Goal: Ask a question

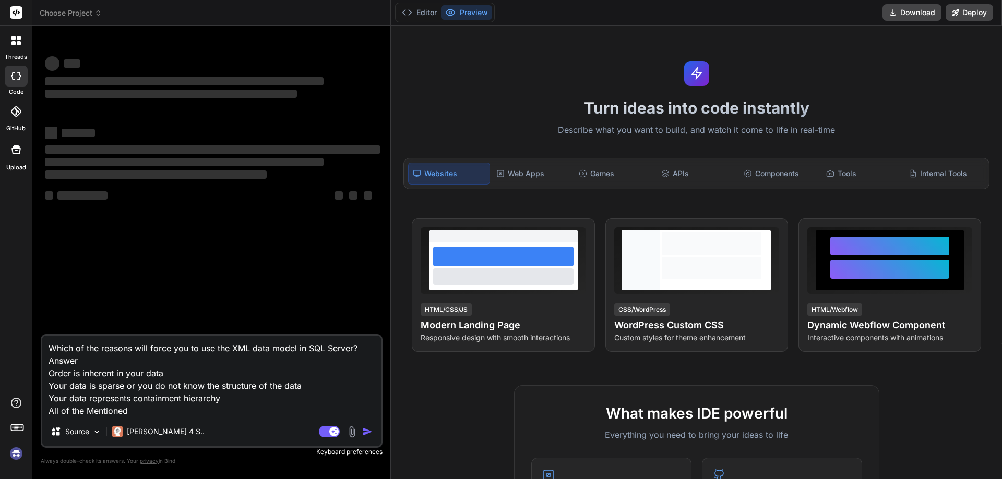
click at [148, 413] on textarea "Which of the reasons will force you to use the XML data model in SQL Server? An…" at bounding box center [211, 376] width 339 height 81
type textarea "x"
type textarea "Which of the reasons will force you to use the XML data model in SQL Server? An…"
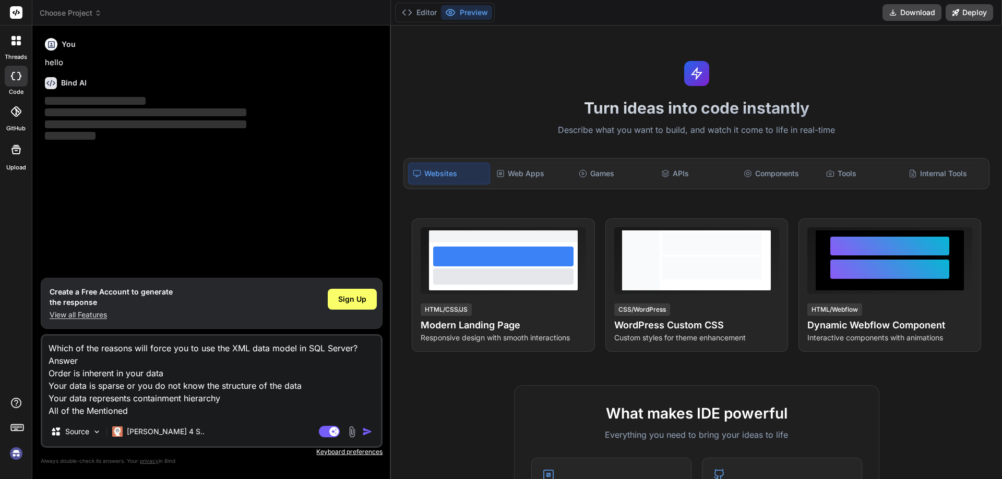
type textarea "x"
click at [142, 412] on textarea "Which of the reasons will force you to use the XML data model in SQL Server? An…" at bounding box center [211, 376] width 339 height 81
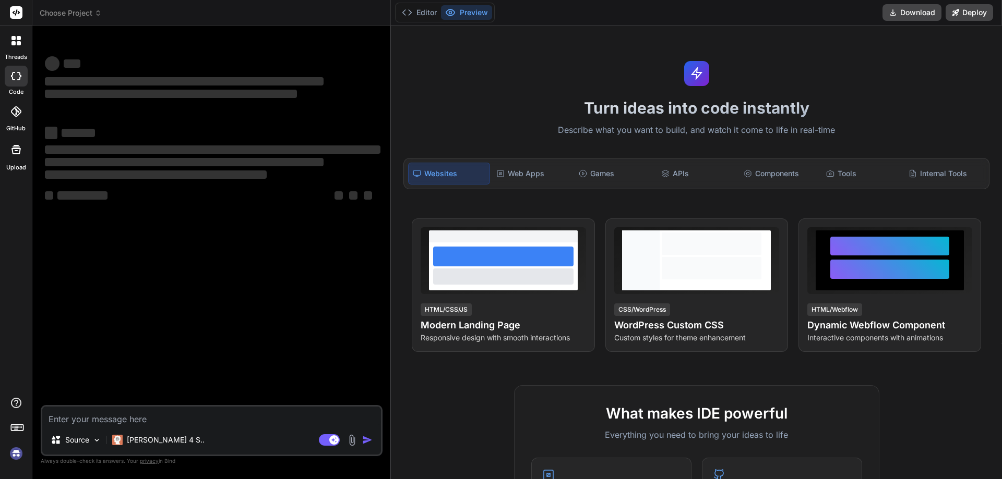
type textarea "x"
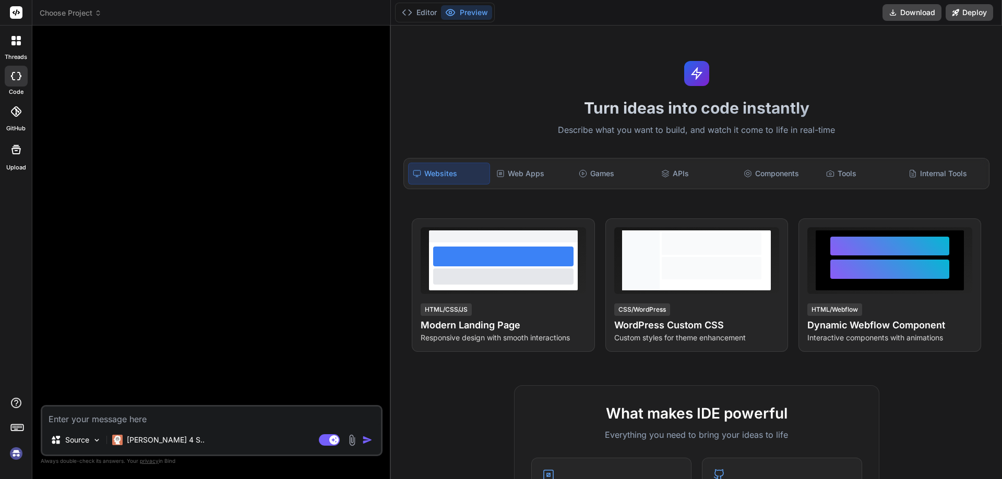
type textarea "Which of the reasons will force you to use the XML data model in SQL Server? An…"
type textarea "x"
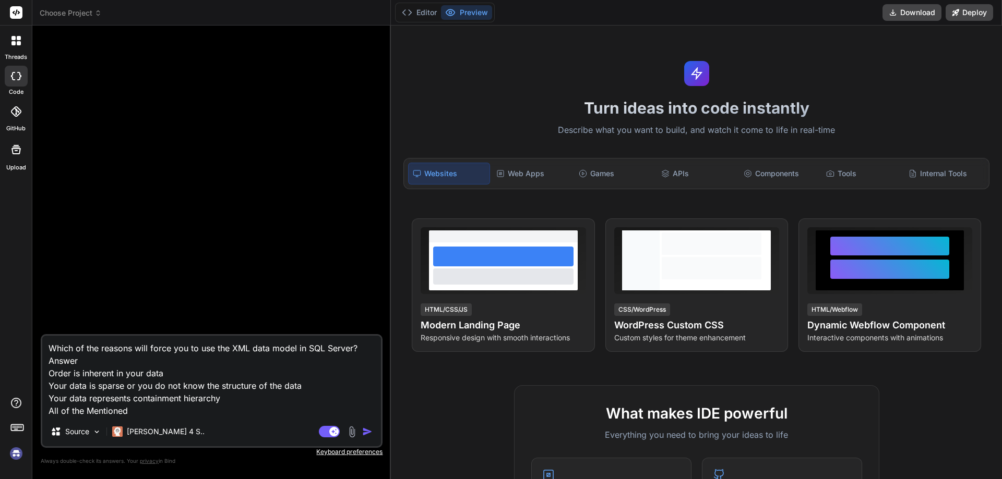
click at [158, 410] on textarea "Which of the reasons will force you to use the XML data model in SQL Server? An…" at bounding box center [211, 376] width 339 height 81
type textarea "Which of the reasons will force you to use the XML data model in SQL Server? An…"
click at [364, 430] on img "button" at bounding box center [367, 432] width 10 height 10
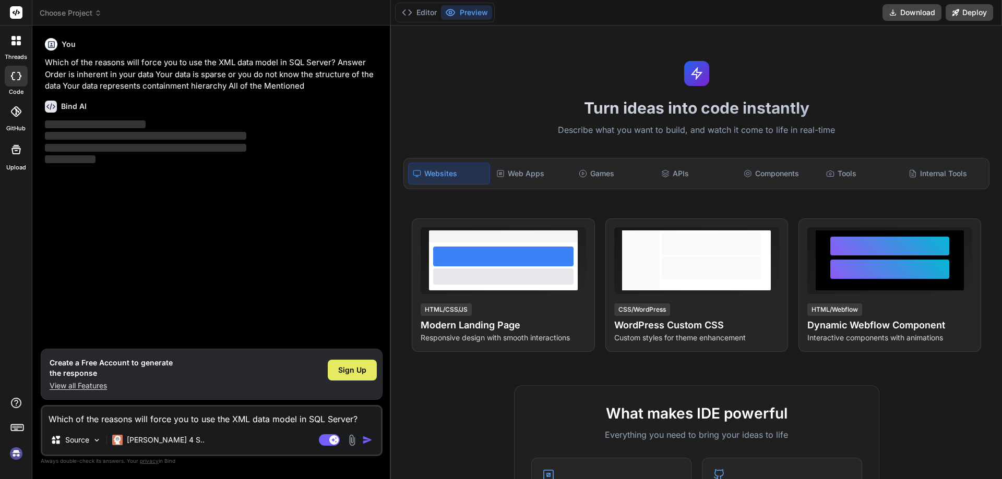
click at [351, 366] on span "Sign Up" at bounding box center [352, 370] width 28 height 10
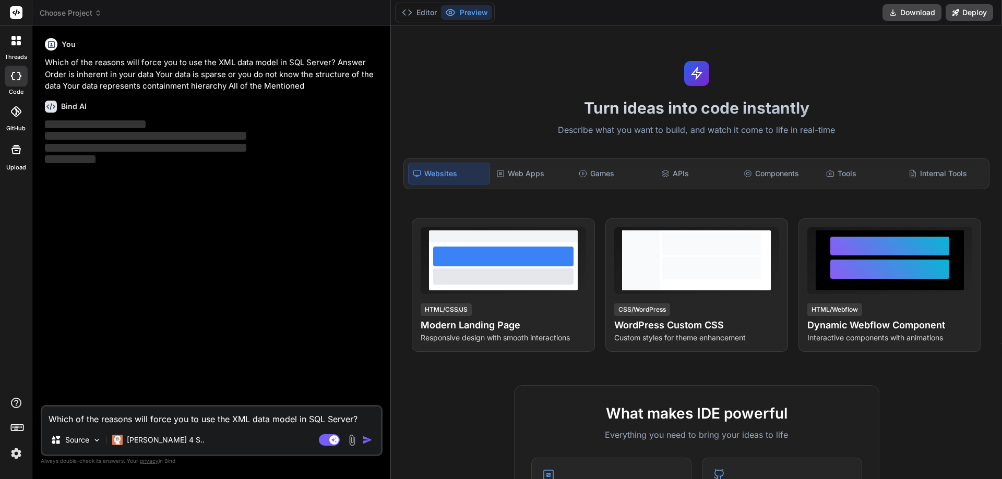
click at [116, 419] on textarea "Which of the reasons will force you to use the XML data model in SQL Server? An…" at bounding box center [211, 416] width 339 height 19
type textarea "x"
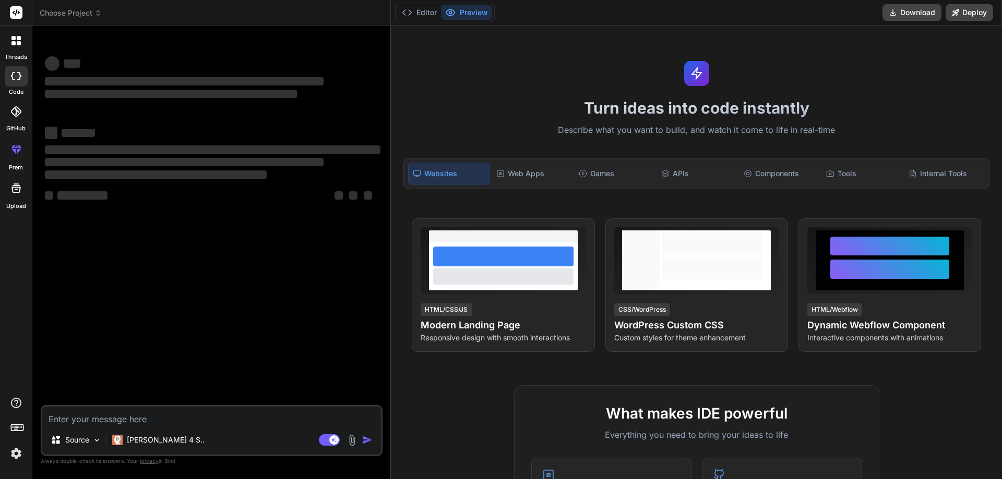
type textarea "x"
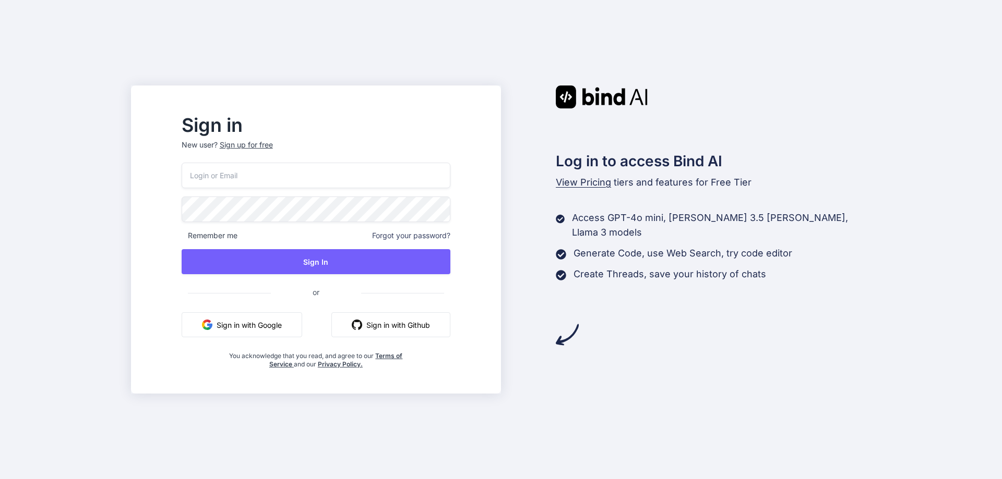
click at [295, 170] on input "email" at bounding box center [316, 176] width 269 height 26
paste input "frokatremmotreu-5461@yopmail.com"
type input "frokatremmotreu-5461@yopmail.com"
click at [306, 249] on div "frokatremmotreu-5461@yopmail.com Remember me Forgot your password? Sign In or S…" at bounding box center [316, 266] width 269 height 206
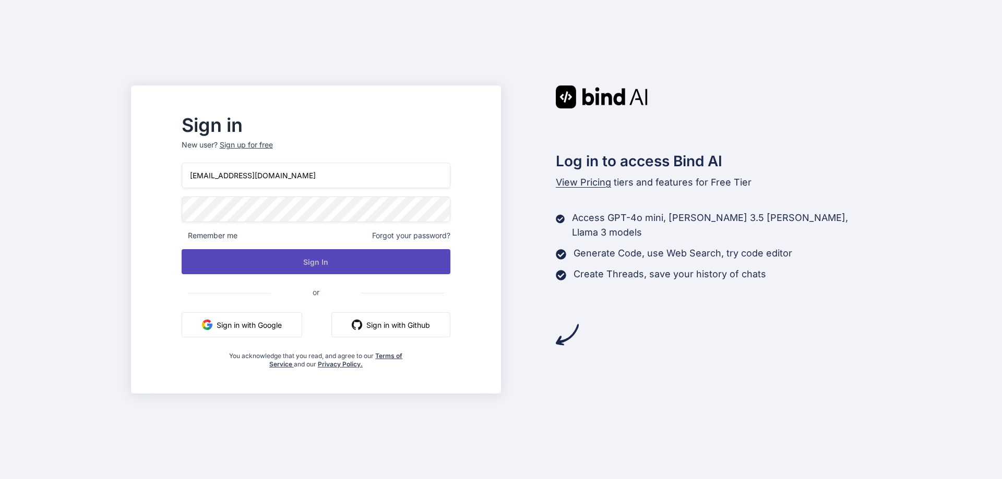
click at [312, 265] on button "Sign In" at bounding box center [316, 261] width 269 height 25
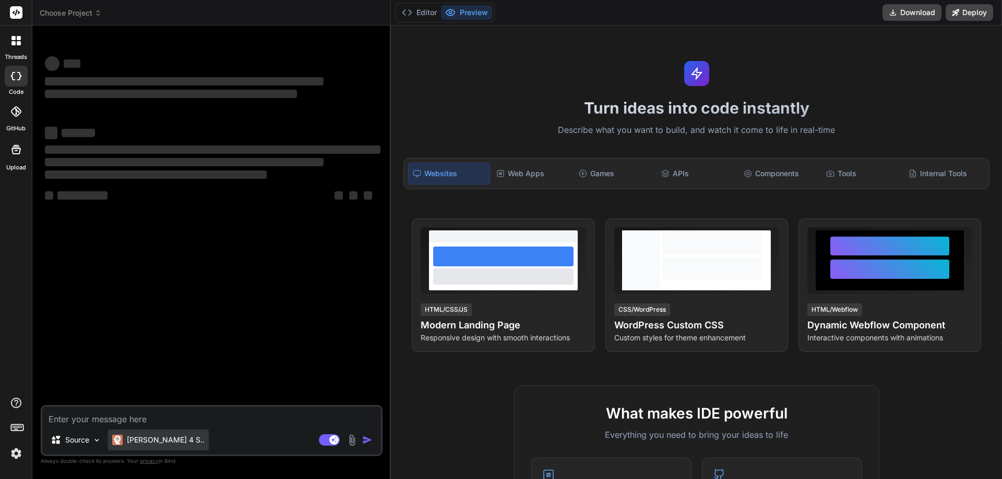
click at [160, 442] on p "[PERSON_NAME] 4 S.." at bounding box center [166, 440] width 78 height 10
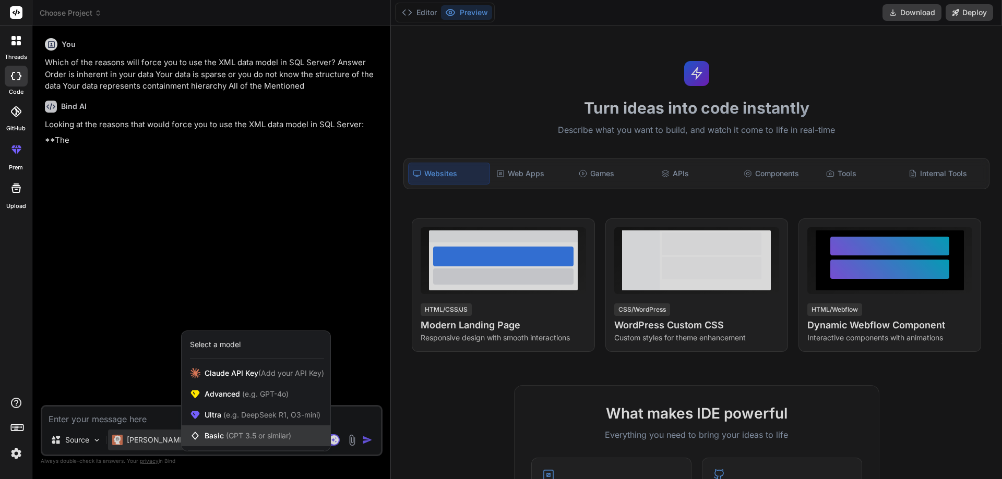
click at [223, 436] on span "Basic (GPT 3.5 or similar)" at bounding box center [248, 436] width 87 height 10
type textarea "x"
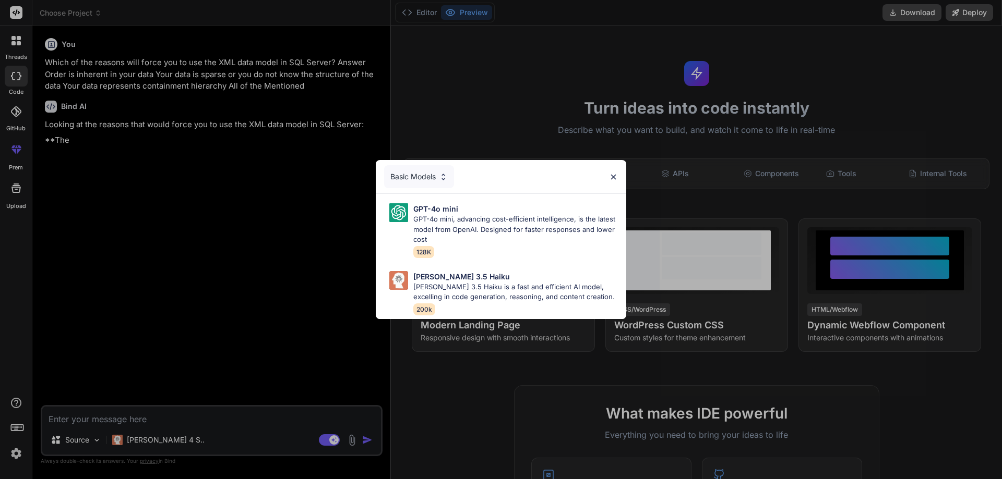
click at [619, 176] on div "Basic Models" at bounding box center [501, 176] width 250 height 33
click at [621, 172] on div "Basic Models" at bounding box center [501, 176] width 250 height 33
click at [614, 173] on img at bounding box center [613, 177] width 9 height 9
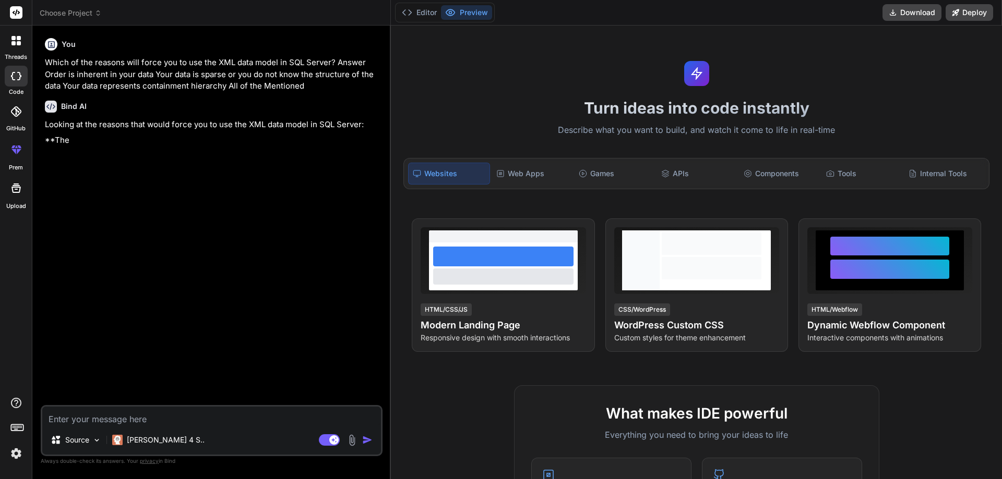
click at [170, 193] on div "You Which of the reasons will force you to use the XML data model in SQL Server…" at bounding box center [213, 219] width 340 height 371
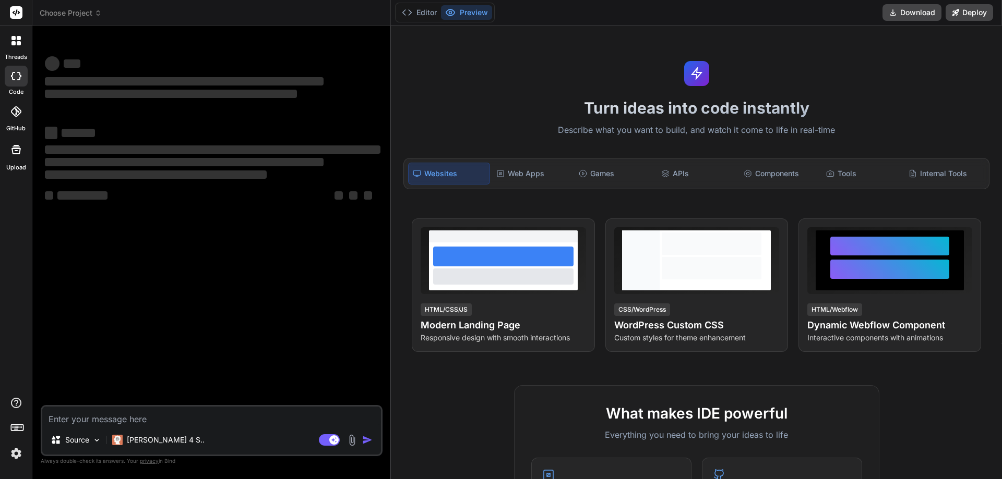
click at [129, 420] on textarea at bounding box center [211, 416] width 339 height 19
type textarea "x"
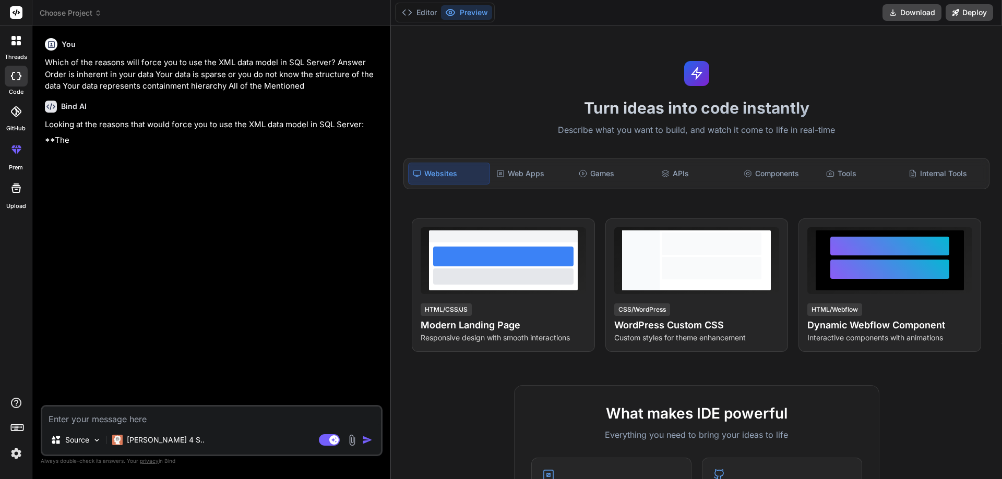
click at [89, 135] on p "**The" at bounding box center [212, 141] width 335 height 12
click at [134, 179] on div "You Which of the reasons will force you to use the XML data model in SQL Server…" at bounding box center [213, 219] width 340 height 371
click at [201, 90] on p "Which of the reasons will force you to use the XML data model in SQL Server? An…" at bounding box center [212, 74] width 335 height 35
click at [84, 18] on span "Choose Project" at bounding box center [71, 13] width 62 height 10
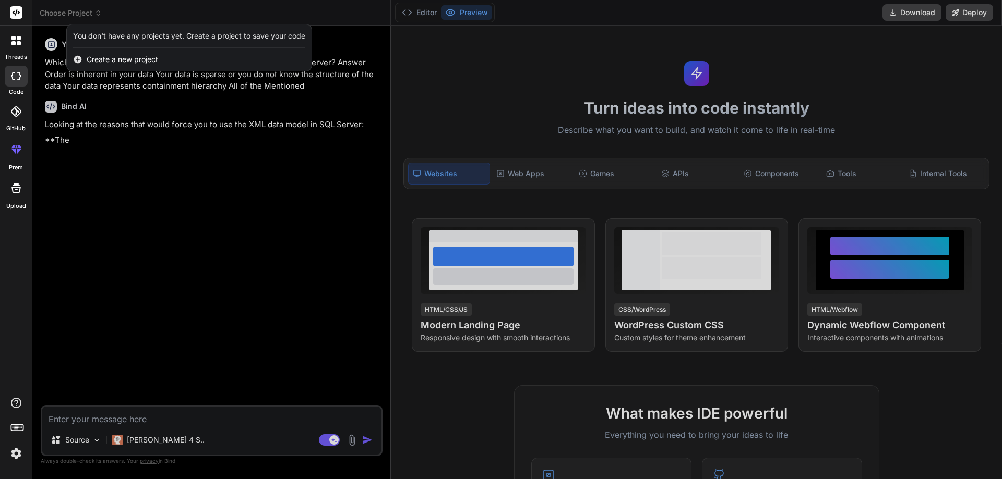
click at [118, 206] on div at bounding box center [501, 239] width 1002 height 479
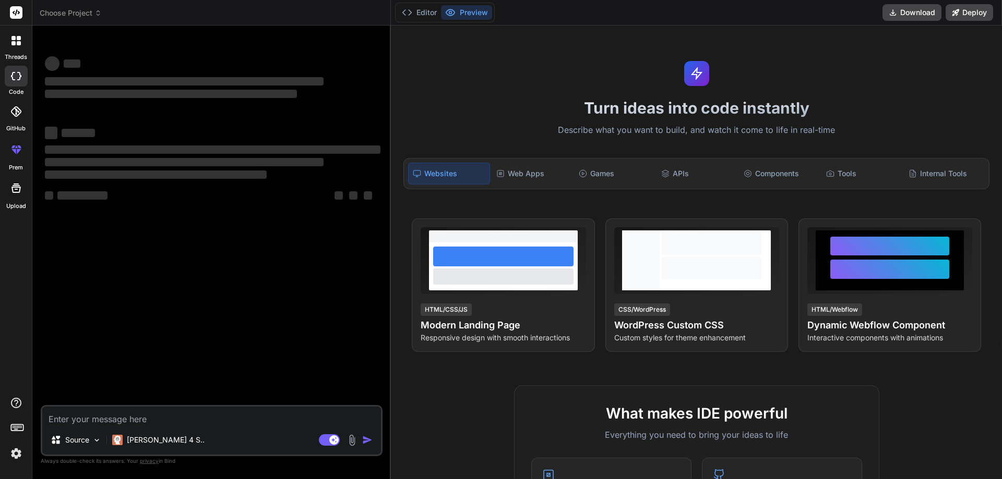
type textarea "x"
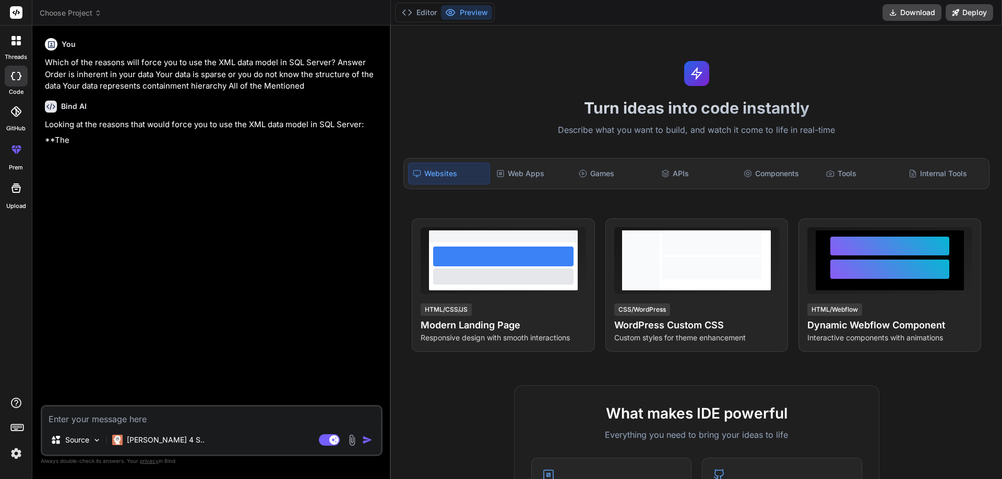
click at [233, 172] on div "You Which of the reasons will force you to use the XML data model in SQL Server…" at bounding box center [213, 219] width 340 height 371
click at [116, 421] on textarea at bounding box center [211, 416] width 339 height 19
paste textarea "Which of the stored procedure is used to test the SQL injection attack? xp_reg …"
type textarea "Which of the stored procedure is used to test the SQL injection attack? xp_reg …"
type textarea "x"
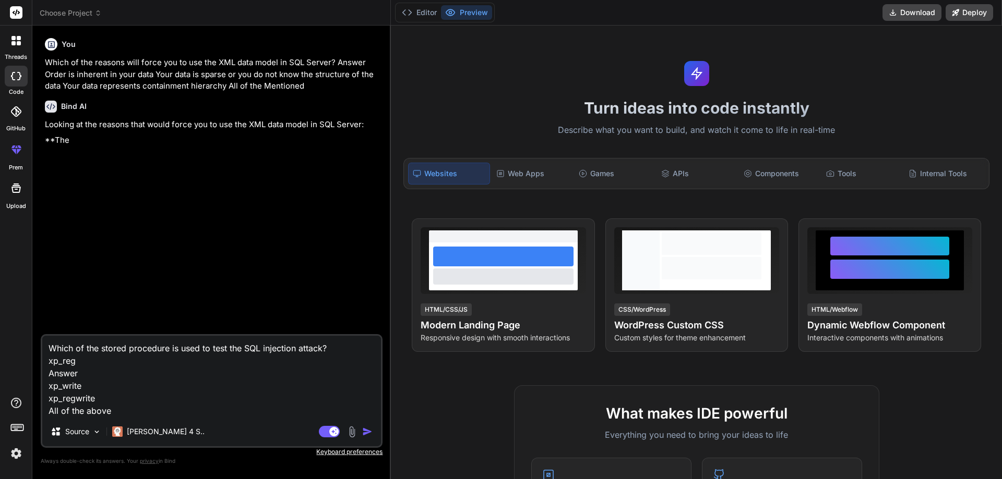
type textarea "Which of the stored procedure is used to test the SQL injection attack? xp_reg …"
click at [373, 432] on img "button" at bounding box center [367, 432] width 10 height 10
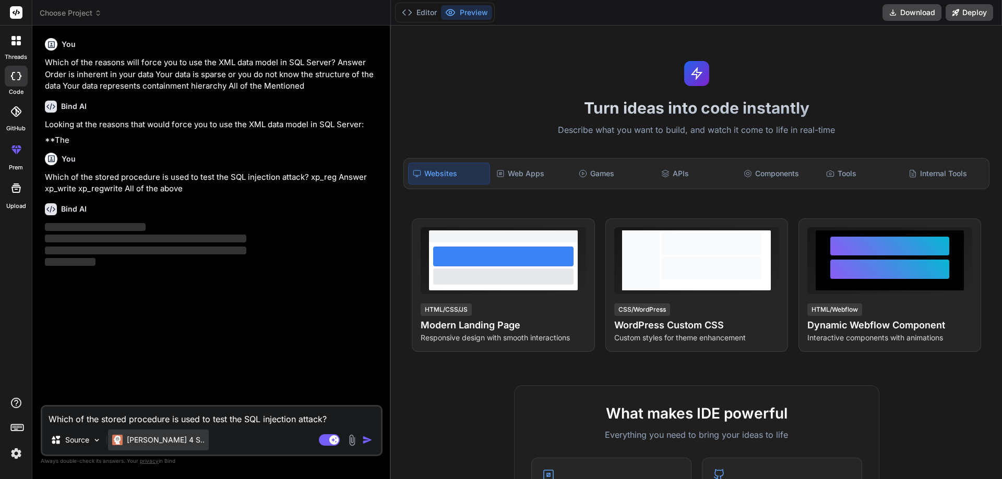
click at [155, 444] on p "[PERSON_NAME] 4 S.." at bounding box center [166, 440] width 78 height 10
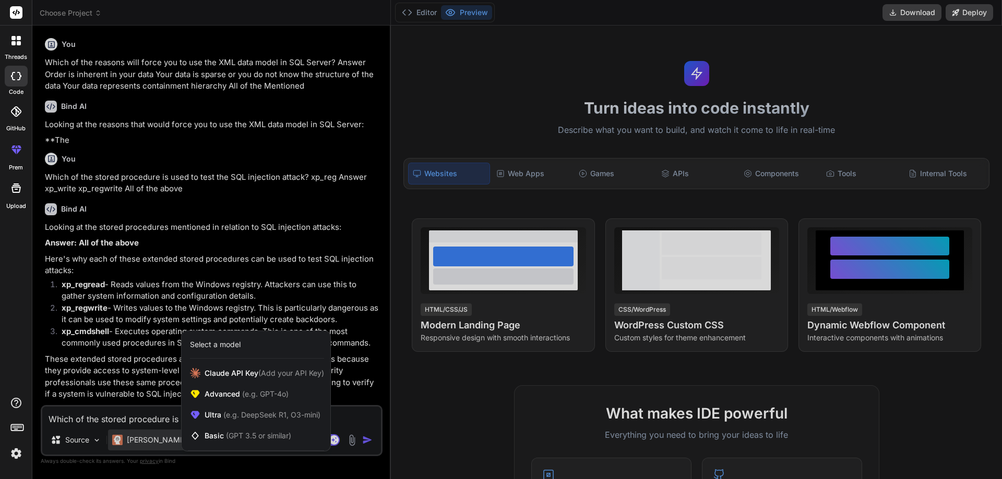
click at [92, 425] on div at bounding box center [501, 239] width 1002 height 479
type textarea "x"
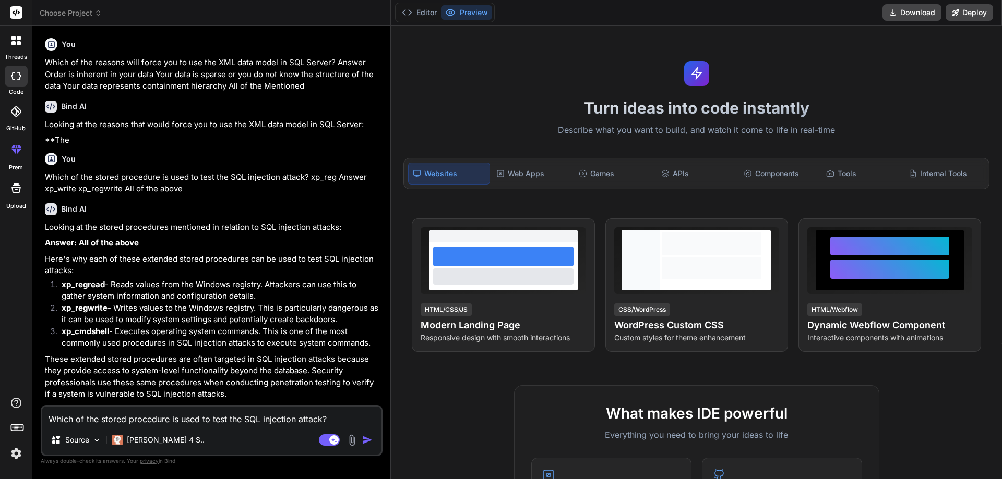
click at [92, 416] on textarea "Which of the stored procedure is used to test the SQL injection attack? xp_reg …" at bounding box center [211, 416] width 339 height 19
paste textarea "Which of the following are the DATETIME data types that can be used in column d…"
type textarea "Which of the following are the DATETIME data types that can be used in column d…"
type textarea "x"
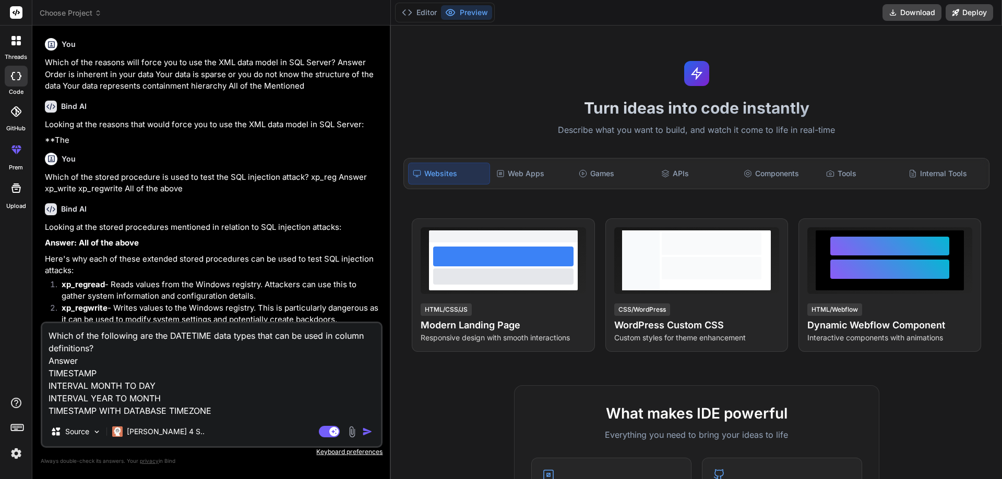
type textarea "Which of the following are the DATETIME data types that can be used in column d…"
click at [369, 434] on img "button" at bounding box center [367, 432] width 10 height 10
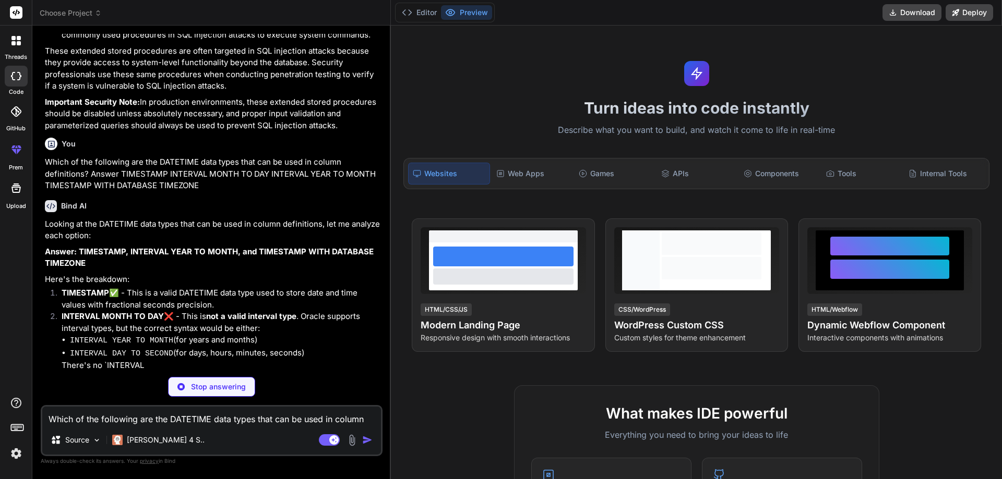
scroll to position [309, 0]
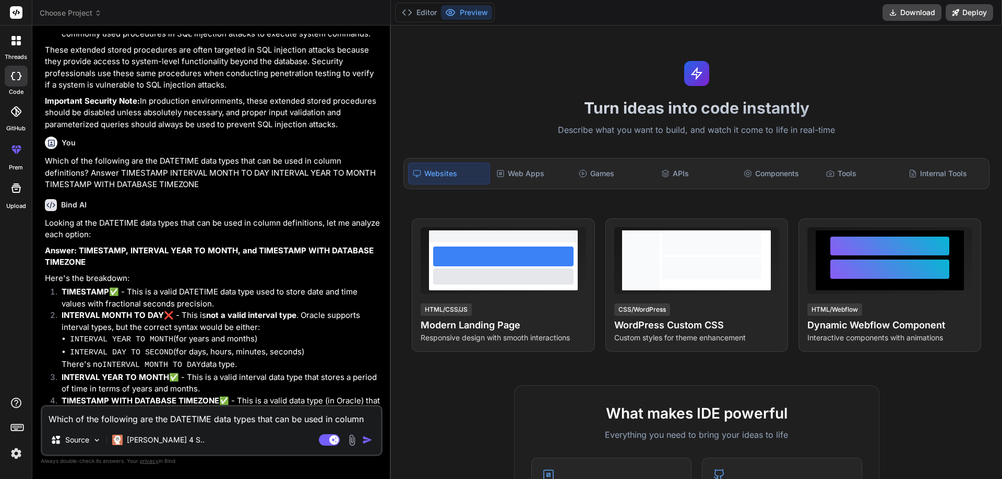
type textarea "x"
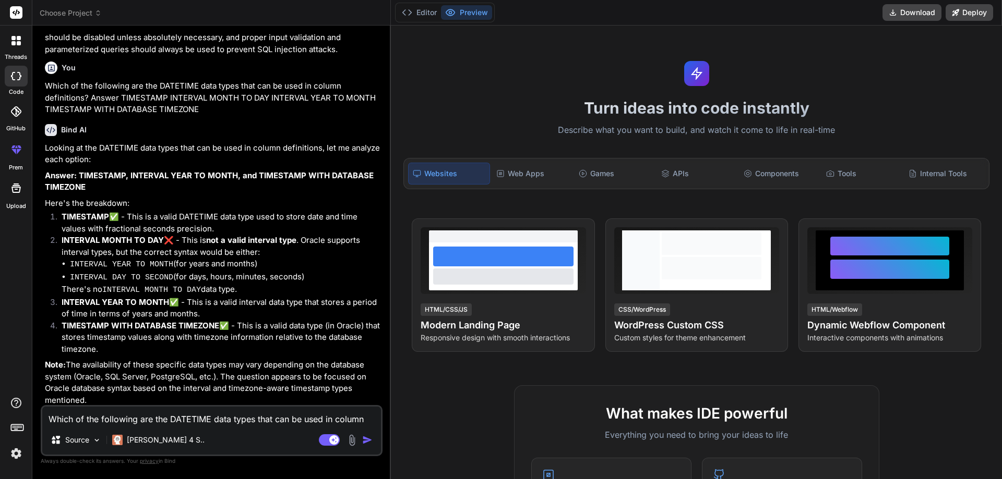
click at [169, 408] on textarea "Which of the following are the DATETIME data types that can be used in column d…" at bounding box center [211, 416] width 339 height 19
type textarea "w"
type textarea "x"
type textarea "wh"
type textarea "x"
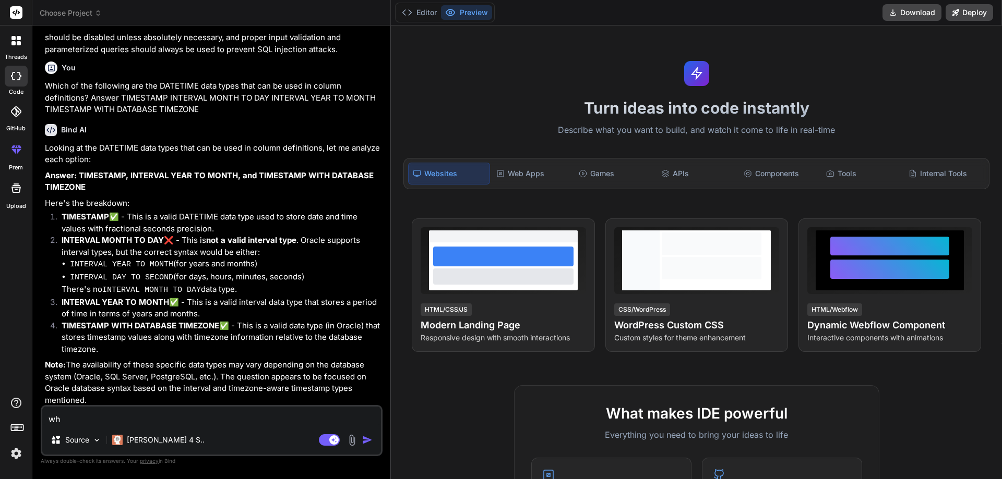
type textarea "whi"
type textarea "x"
type textarea "whic"
type textarea "x"
type textarea "which"
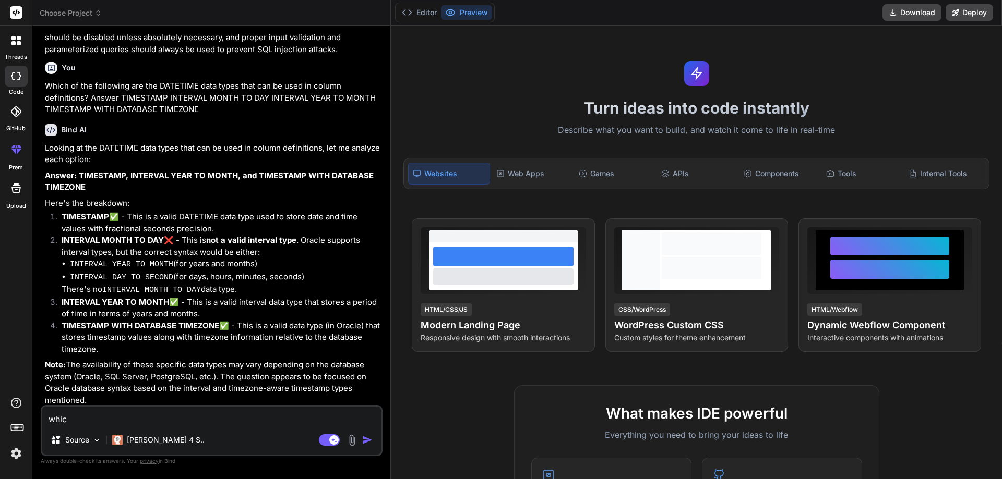
type textarea "x"
type textarea "which"
type textarea "x"
type textarea "which o"
type textarea "x"
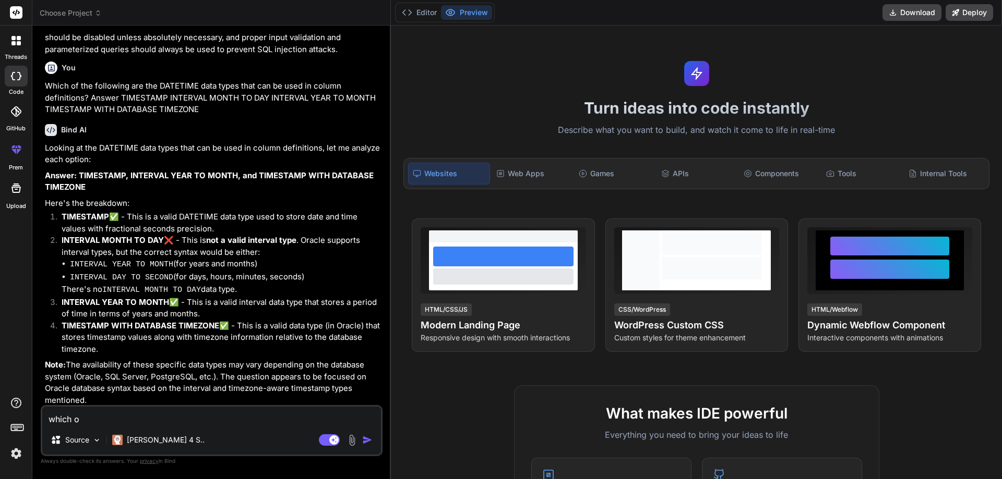
type textarea "which on"
type textarea "x"
type textarea "which one"
type textarea "x"
type textarea "which one"
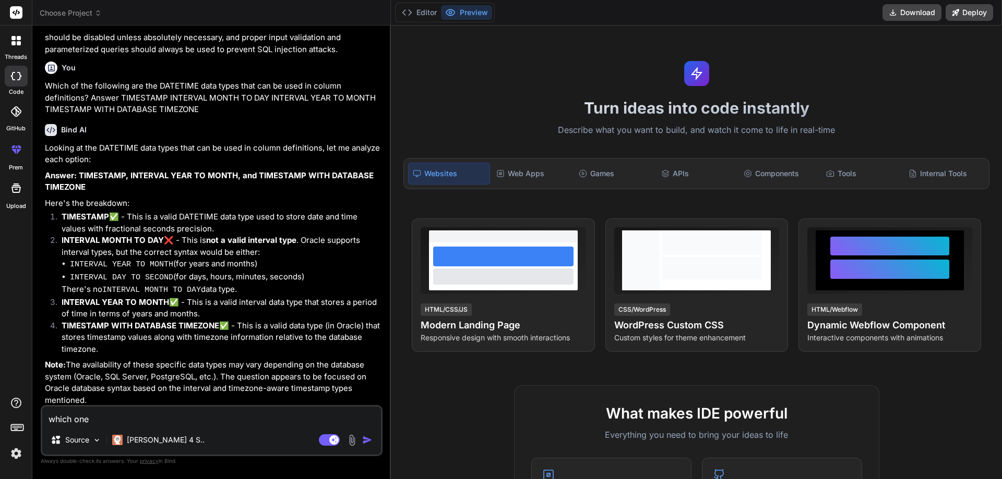
type textarea "x"
type textarea "which one i"
type textarea "x"
type textarea "which one is"
type textarea "x"
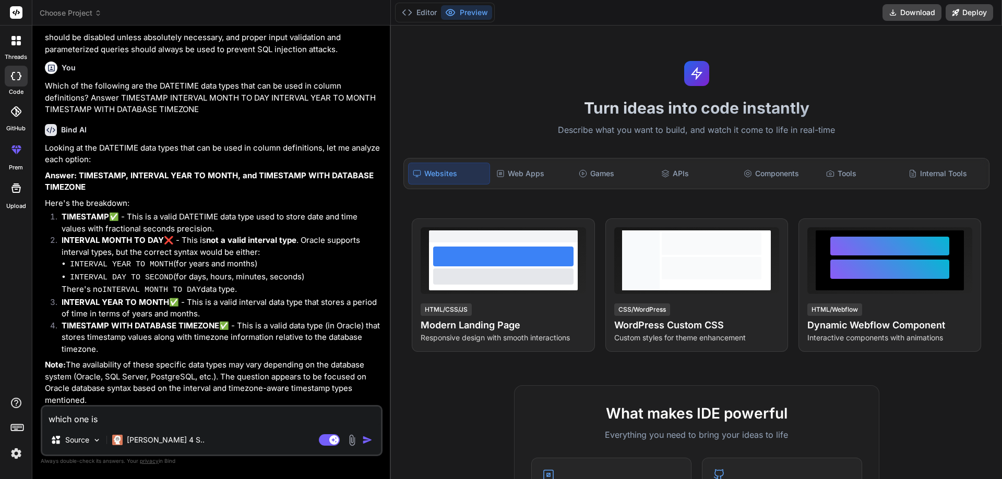
type textarea "which one is"
type textarea "x"
type textarea "which one is t"
type textarea "x"
type textarea "which one is th"
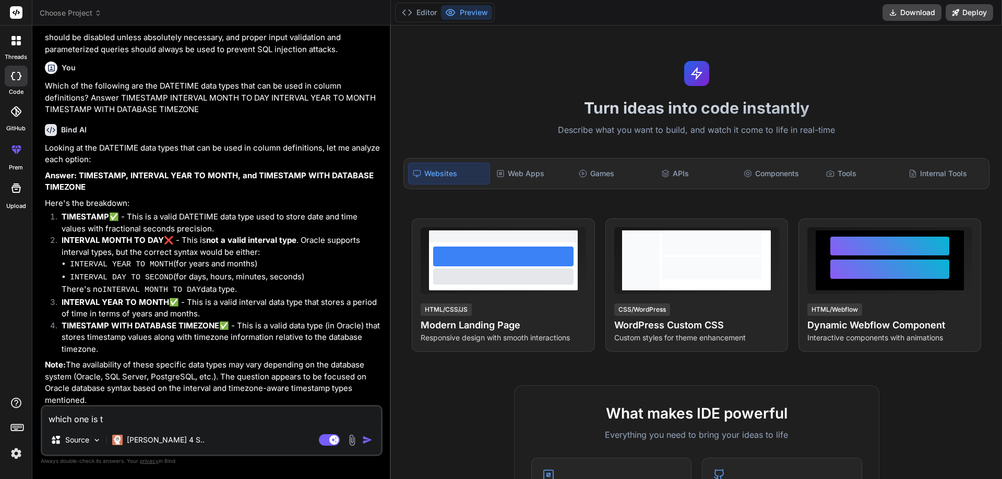
type textarea "x"
type textarea "which one is the"
type textarea "x"
type textarea "which one is the"
type textarea "x"
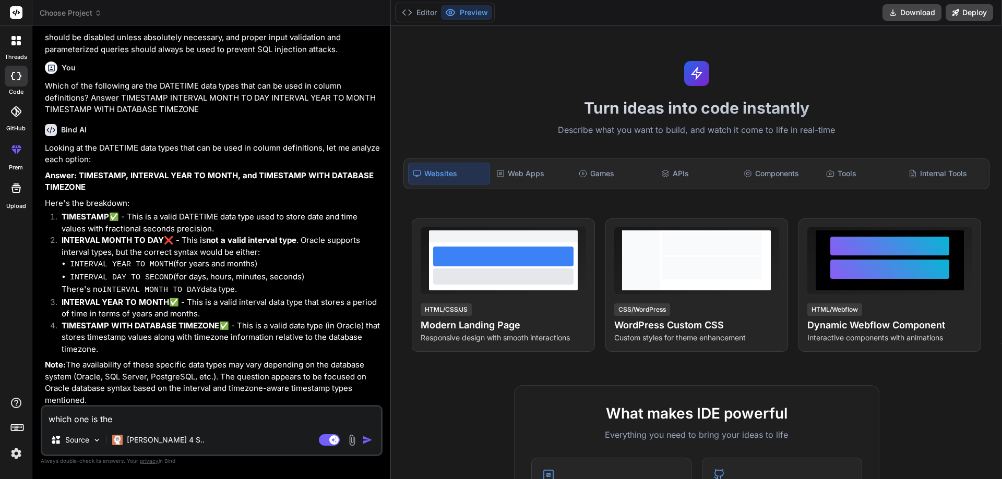
type textarea "which one is the c"
type textarea "x"
type textarea "which one is the co"
type textarea "x"
type textarea "which one is the cor"
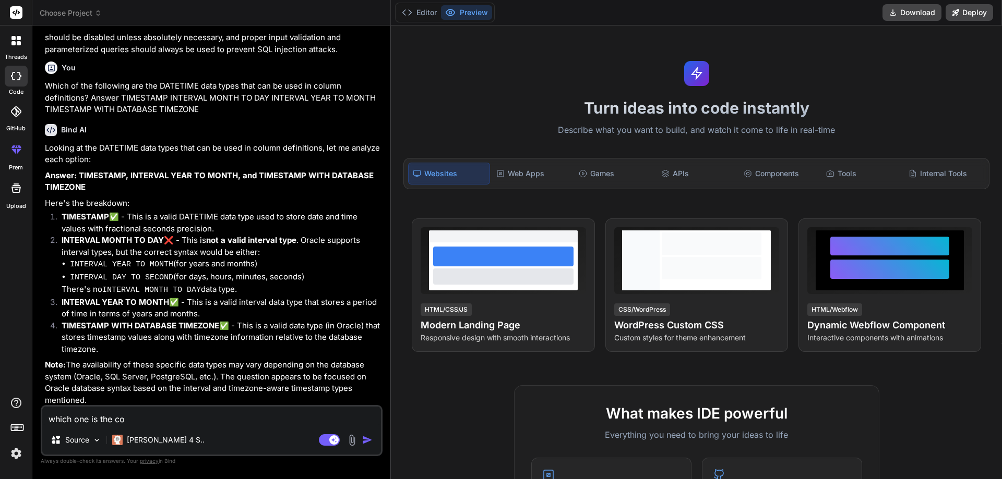
type textarea "x"
type textarea "which one is the corr"
type textarea "x"
type textarea "which one is the corre"
type textarea "x"
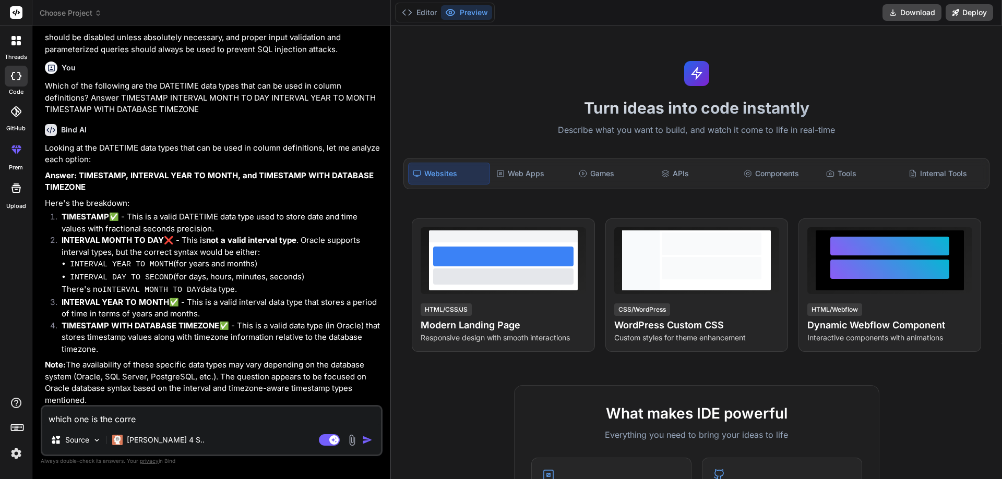
type textarea "which one is the correc"
type textarea "x"
type textarea "which one is the correct"
type textarea "x"
type textarea "which one is the correct?"
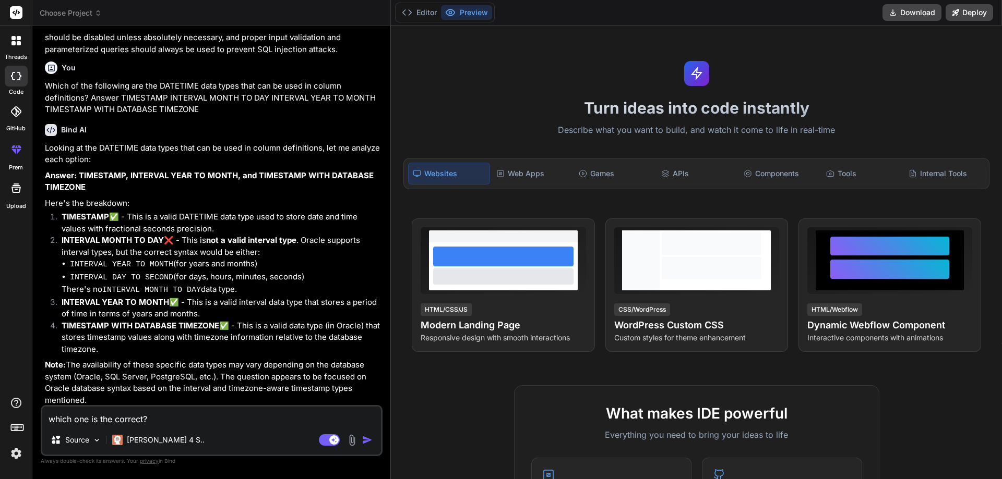
type textarea "x"
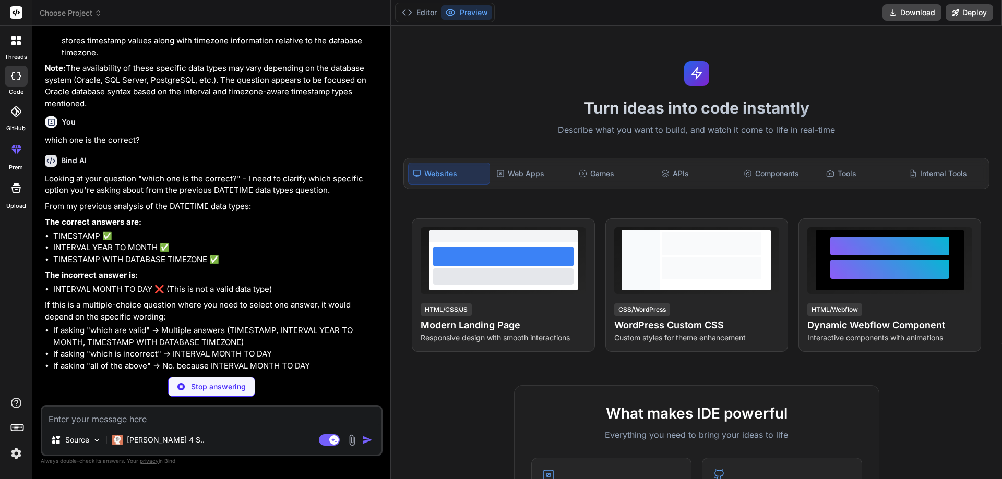
scroll to position [663, 0]
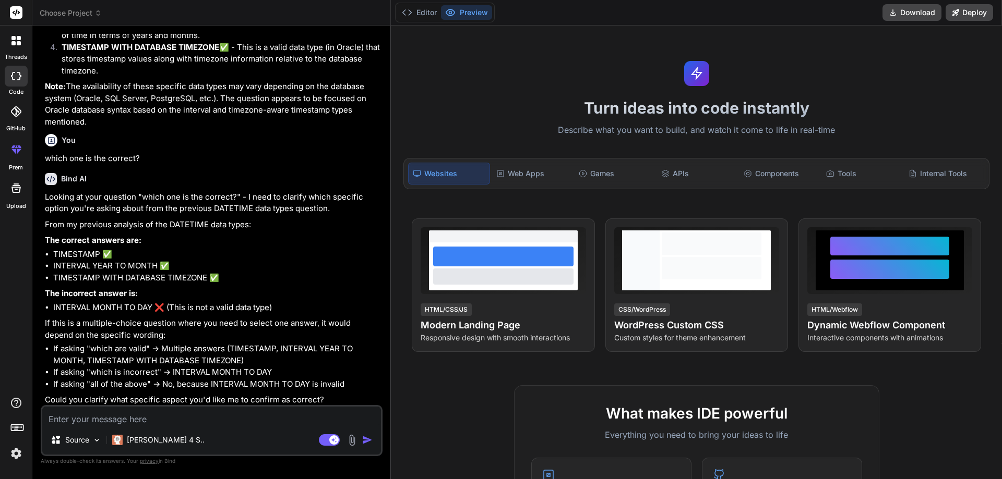
type textarea "x"
click at [101, 423] on textarea at bounding box center [211, 416] width 339 height 19
paste textarea "Which of the following joins are SQL server default? Answer Inner Equi Outer No…"
type textarea "Which of the following joins are SQL server default? Answer Inner Equi Outer No…"
type textarea "x"
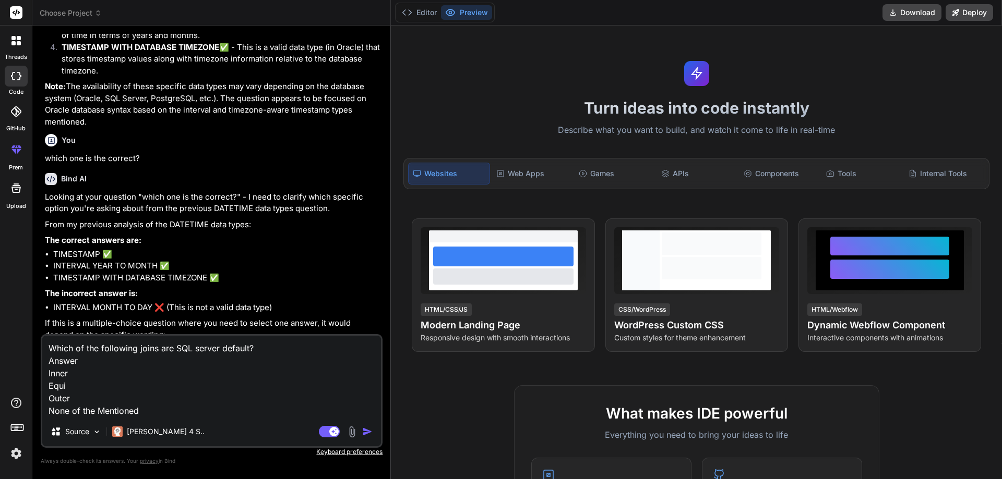
scroll to position [700, 0]
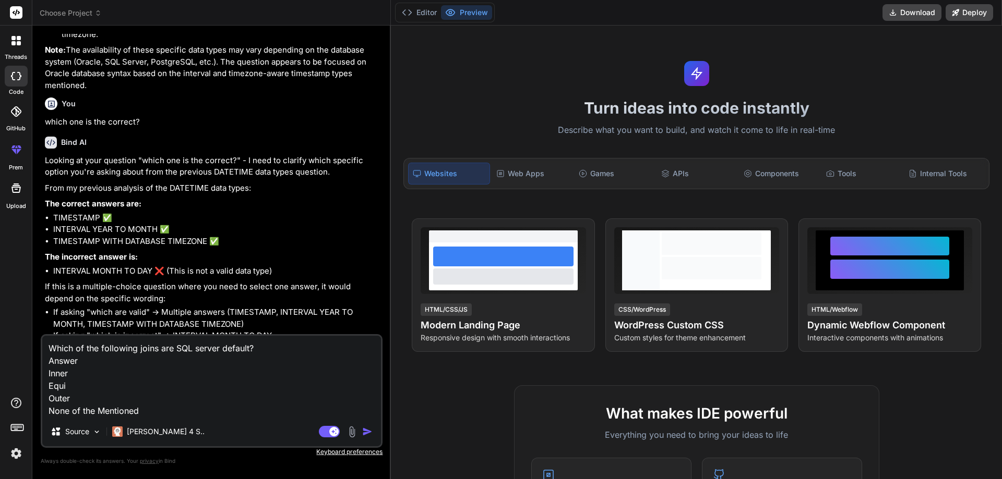
type textarea "Which of the following joins are SQL server default? Answer Inner Equi Outer No…"
click at [365, 433] on img "button" at bounding box center [367, 432] width 10 height 10
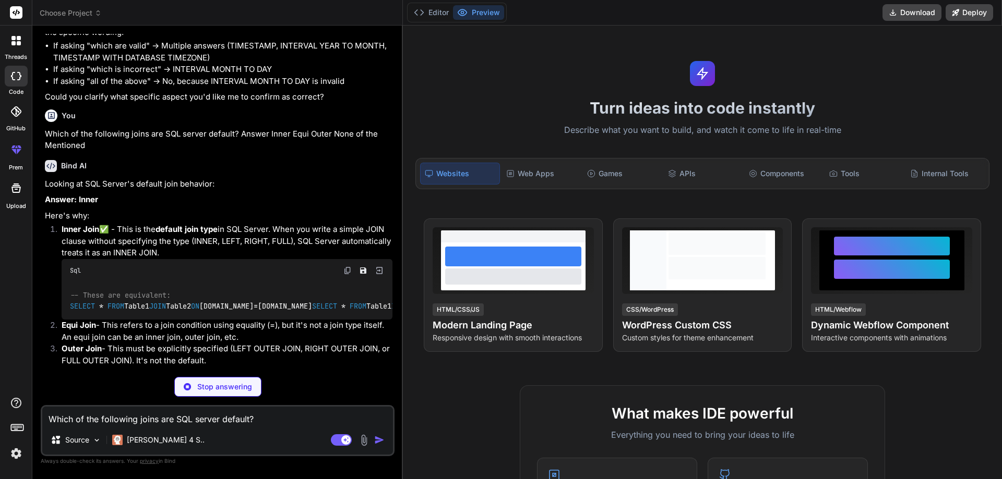
scroll to position [987, 0]
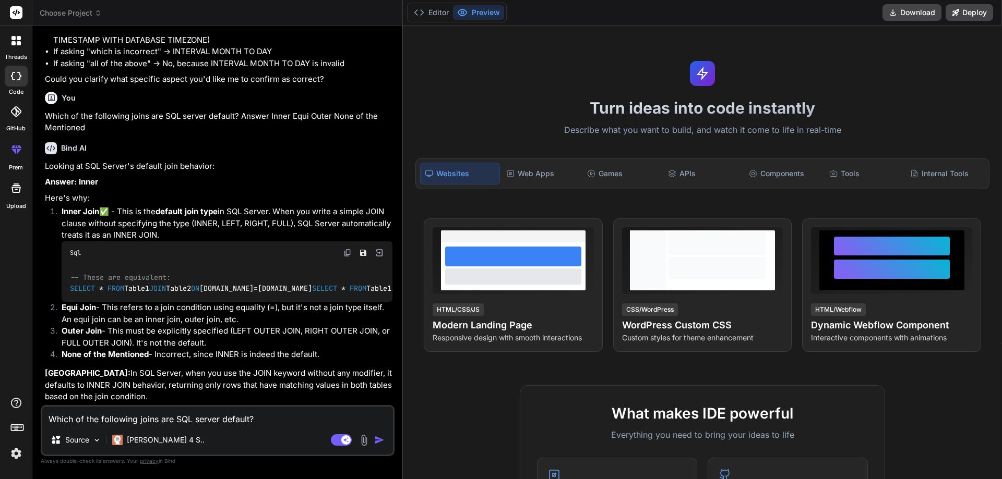
type textarea "x"
click at [160, 421] on textarea "Which of the following joins are SQL server default? Answer Inner Equi Outer No…" at bounding box center [217, 416] width 351 height 19
paste textarea "Why we need to create an index if the primary key is already present in a table…"
type textarea "Why we need to create an index if the primary key is already present in a table…"
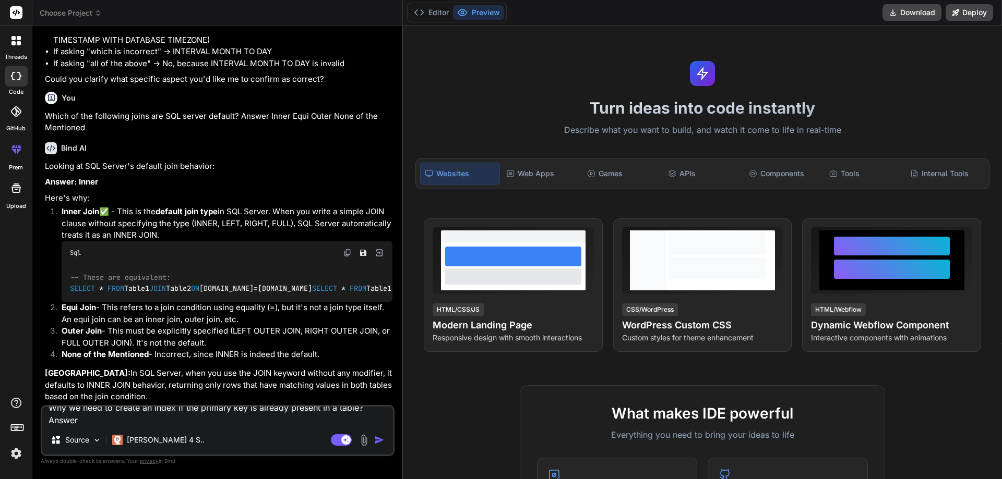
type textarea "x"
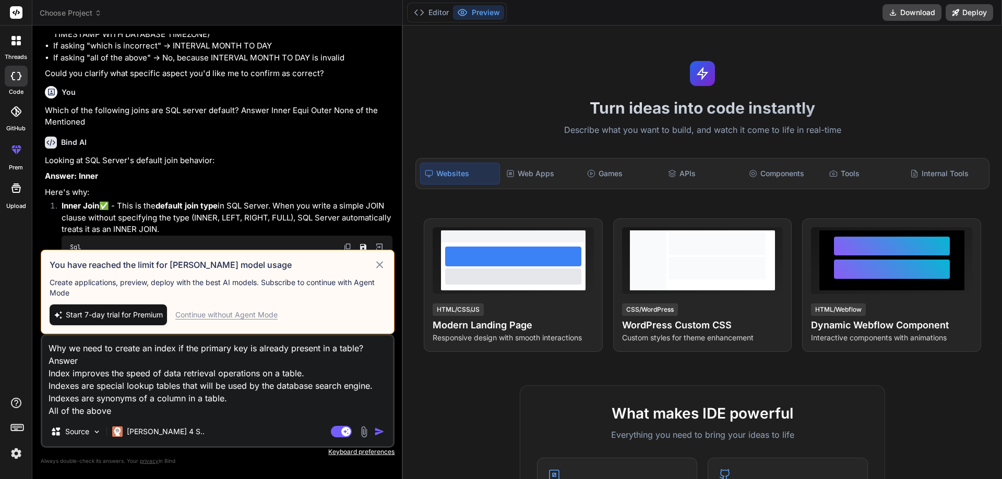
type textarea "Why we need to create an index if the primary key is already present in a table…"
click at [374, 266] on icon at bounding box center [380, 265] width 12 height 13
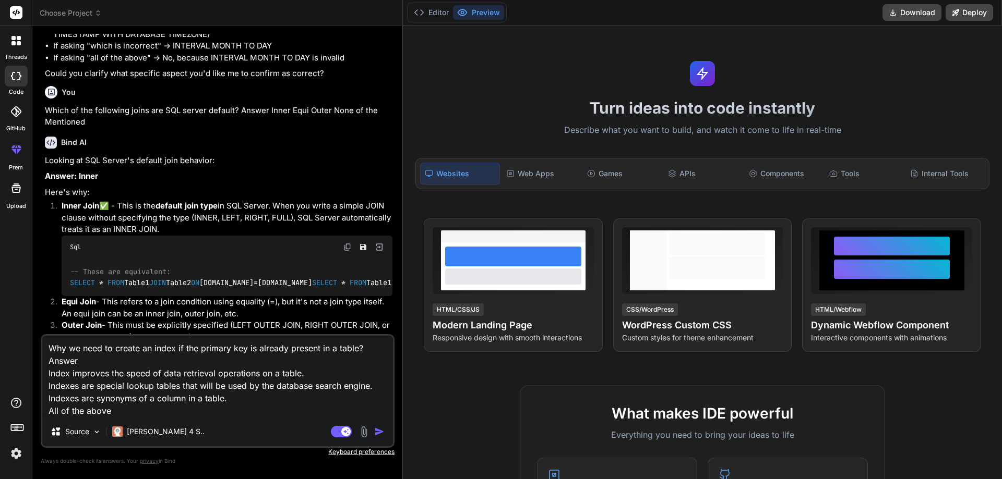
click at [140, 416] on textarea "Why we need to create an index if the primary key is already present in a table…" at bounding box center [217, 376] width 351 height 81
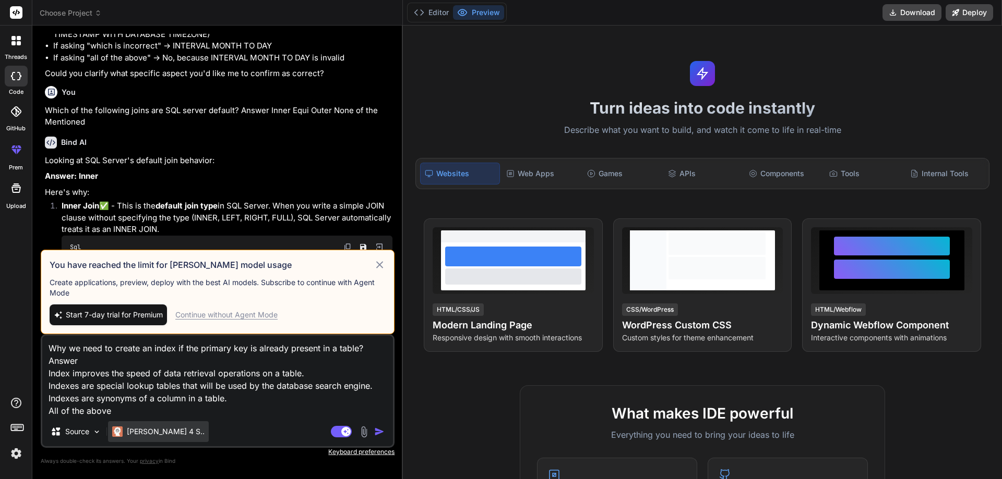
click at [147, 436] on p "[PERSON_NAME] 4 S.." at bounding box center [166, 432] width 78 height 10
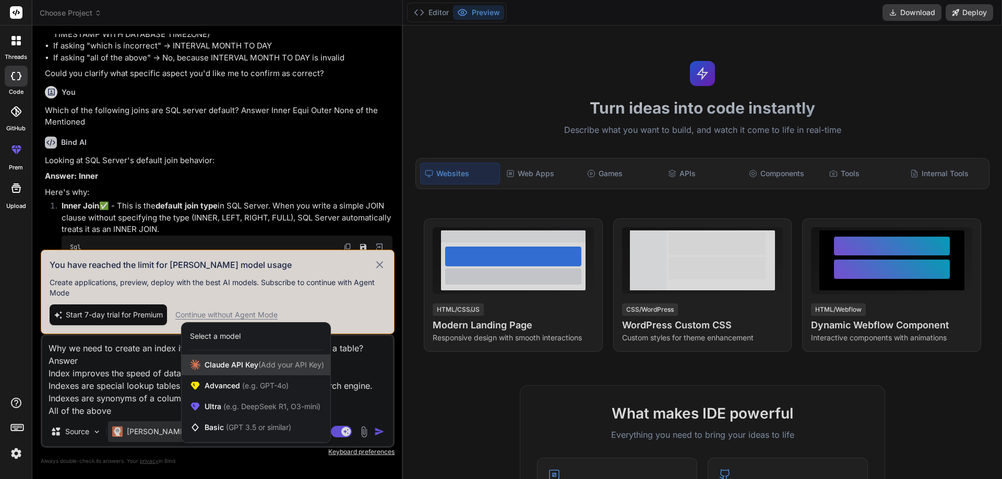
click at [236, 371] on div "Claude API Key (Add your API Key)" at bounding box center [256, 365] width 149 height 21
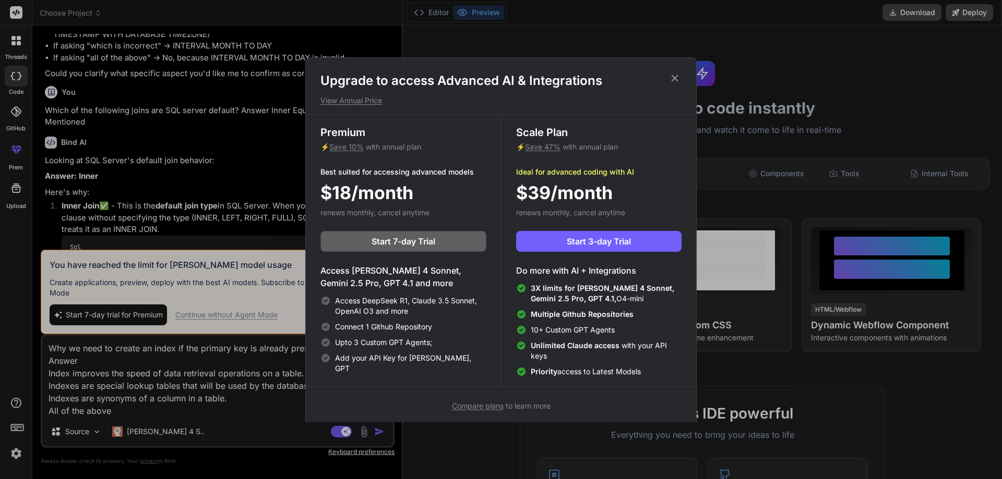
click at [680, 77] on icon at bounding box center [674, 78] width 11 height 11
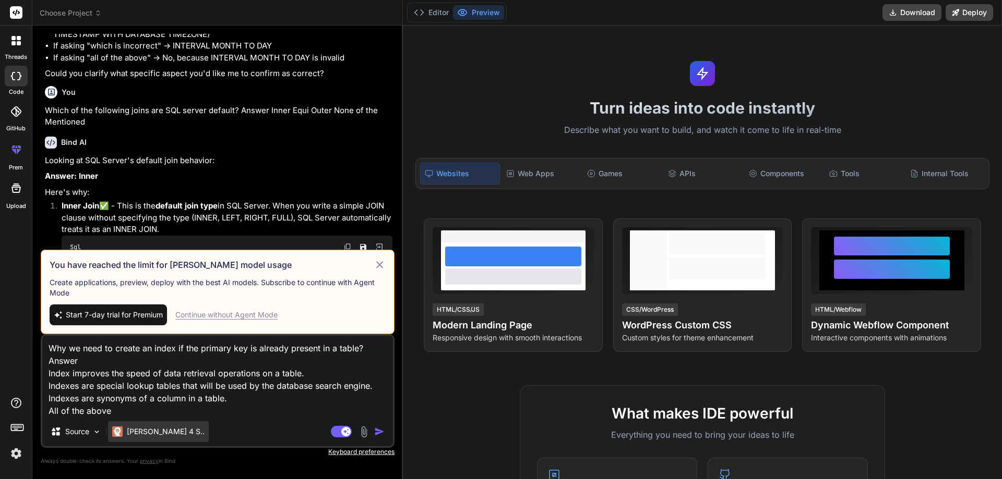
click at [147, 430] on p "[PERSON_NAME] 4 S.." at bounding box center [166, 432] width 78 height 10
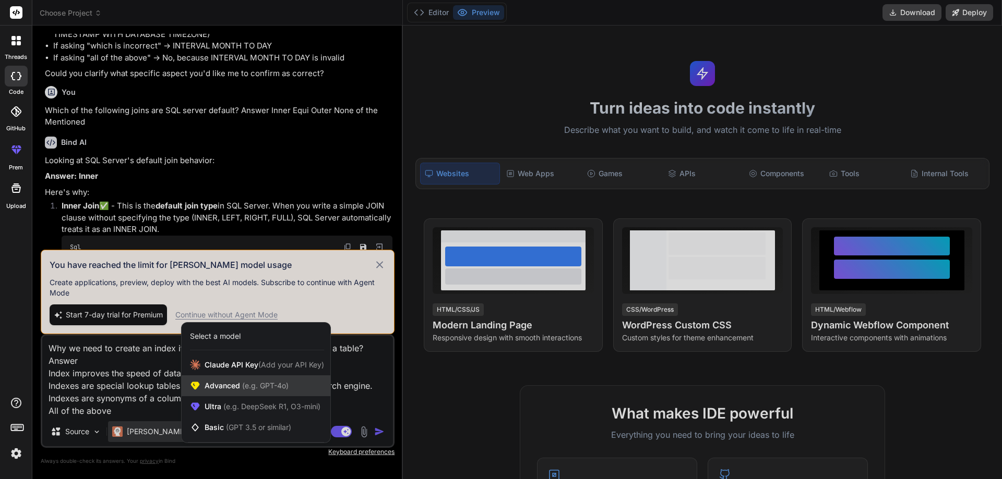
click at [222, 395] on div "Advanced (e.g. GPT-4o)" at bounding box center [256, 386] width 149 height 21
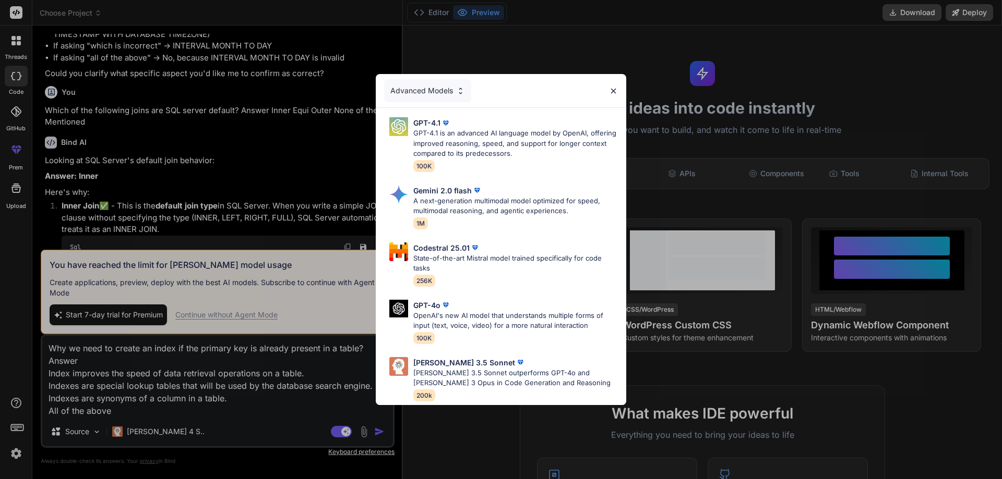
click at [225, 407] on div "Advanced Models GPT-4.1 GPT-4.1 is an advanced AI language model by OpenAI, off…" at bounding box center [501, 239] width 1002 height 479
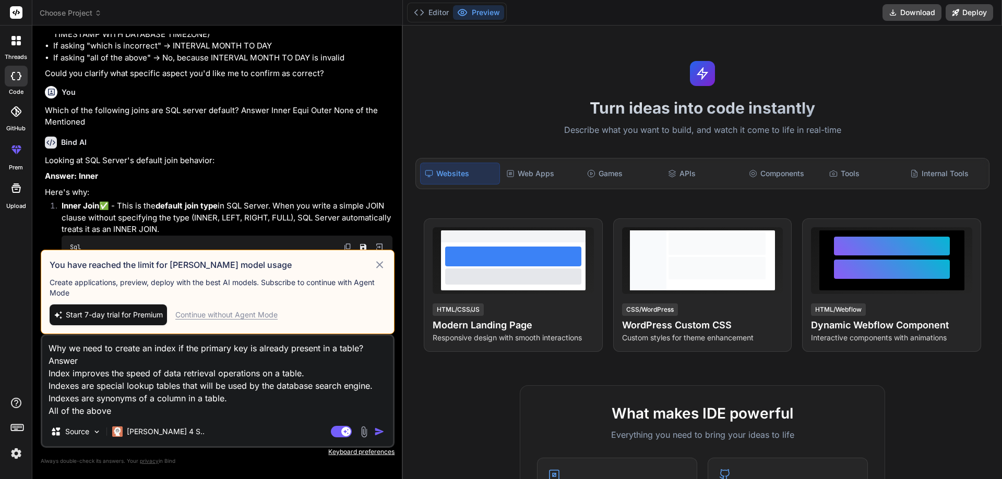
click at [251, 394] on textarea "Why we need to create an index if the primary key is already present in a table…" at bounding box center [217, 376] width 351 height 81
click at [374, 269] on icon at bounding box center [380, 265] width 12 height 13
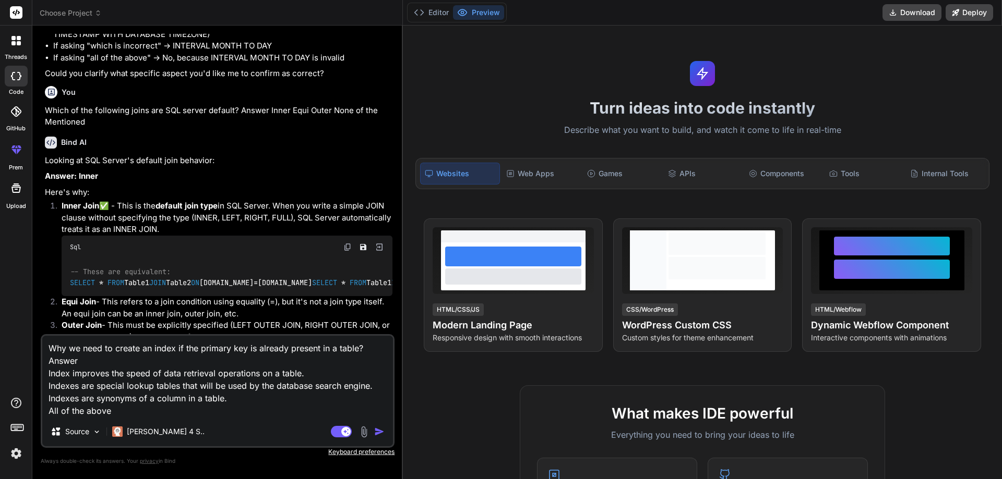
click at [254, 398] on textarea "Why we need to create an index if the primary key is already present in a table…" at bounding box center [217, 376] width 351 height 81
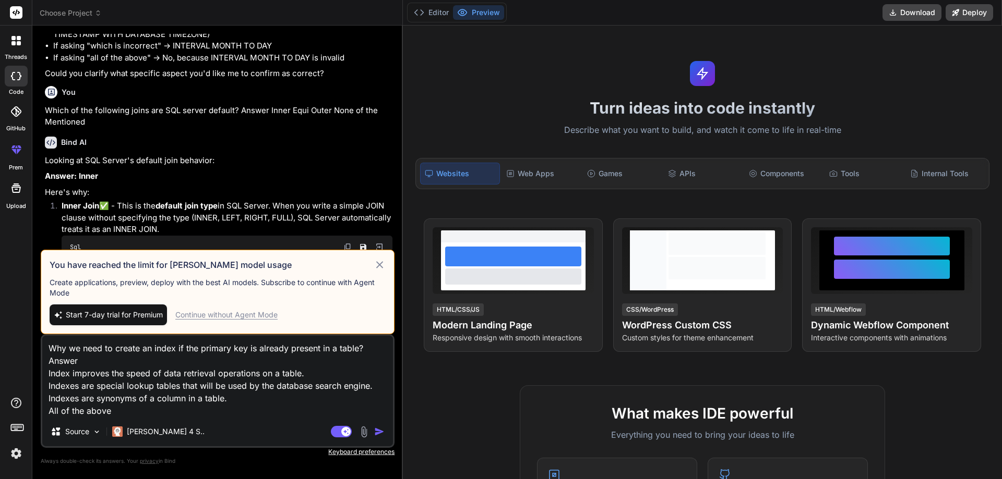
drag, startPoint x: 365, startPoint y: 256, endPoint x: 379, endPoint y: 269, distance: 18.8
click at [365, 257] on div "You have reached the limit for Claude model usage Create applications, preview,…" at bounding box center [218, 292] width 354 height 85
click at [379, 269] on div "You have reached the limit for Claude model usage Create applications, preview,…" at bounding box center [218, 292] width 354 height 85
click at [374, 268] on icon at bounding box center [380, 265] width 12 height 13
type textarea "x"
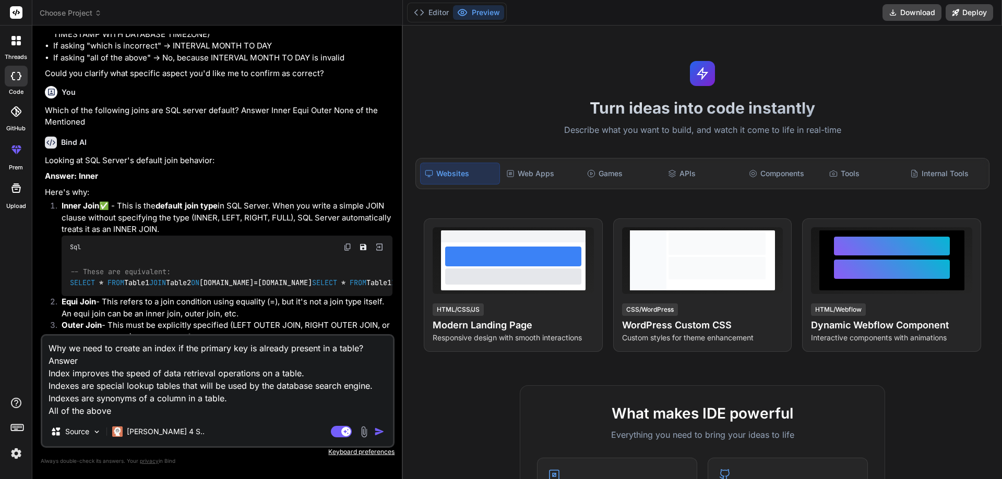
click at [238, 405] on textarea "Why we need to create an index if the primary key is already present in a table…" at bounding box center [217, 376] width 351 height 81
